Goal: Transaction & Acquisition: Purchase product/service

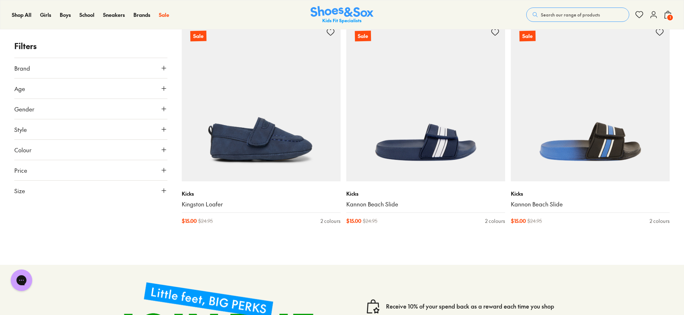
click at [321, 10] on img at bounding box center [342, 15] width 63 height 18
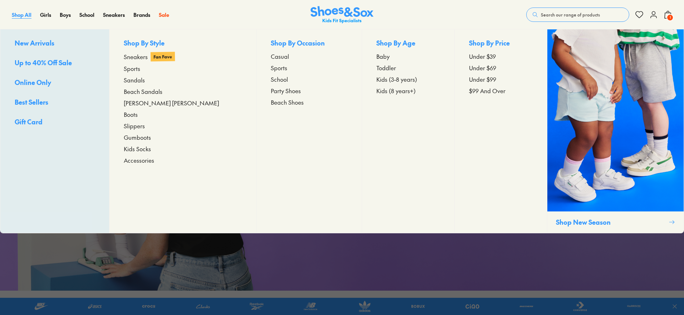
click at [18, 13] on span "Shop All" at bounding box center [22, 14] width 20 height 7
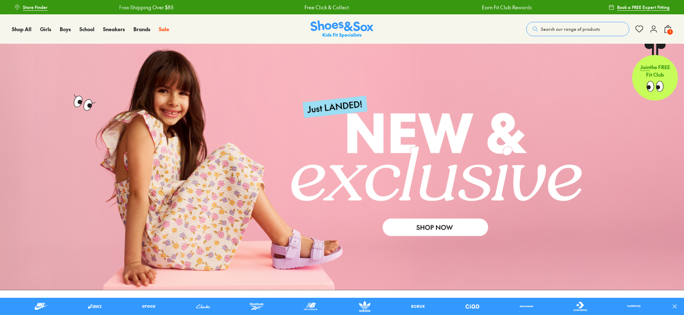
click at [560, 29] on span "Search our range of products" at bounding box center [570, 29] width 59 height 6
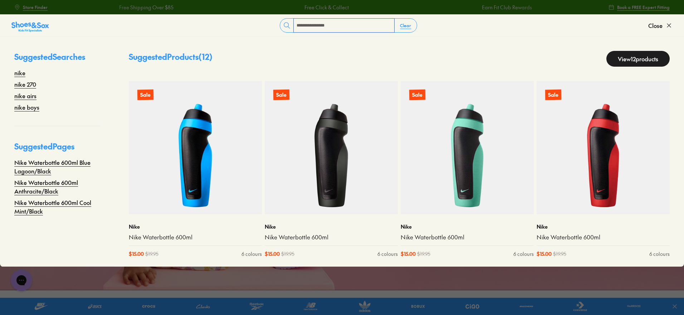
type input "**********"
